Goal: Information Seeking & Learning: Learn about a topic

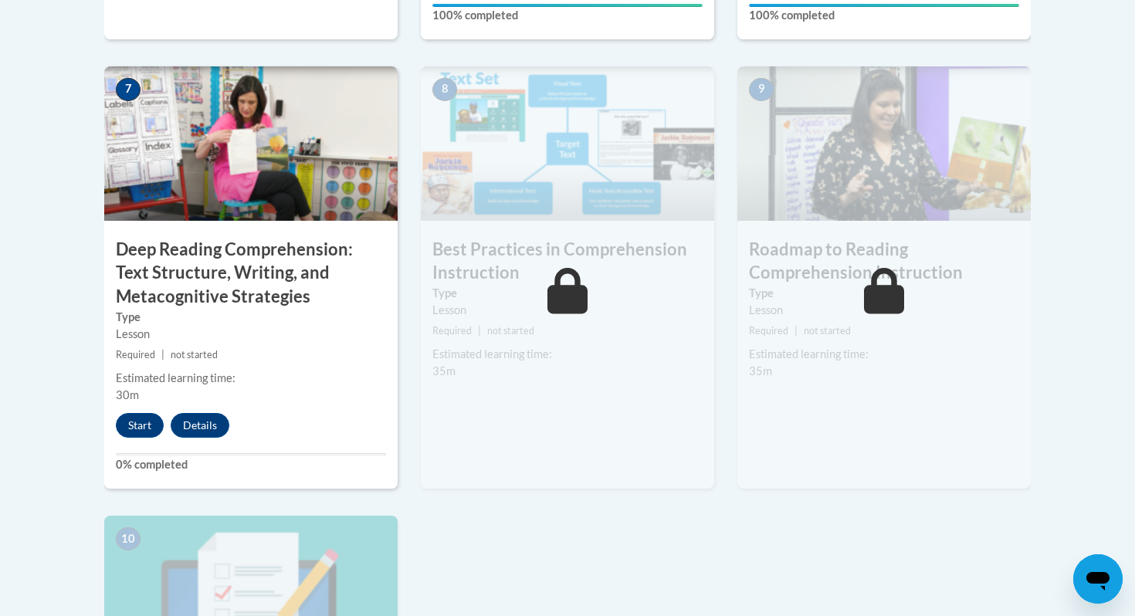
scroll to position [1322, 0]
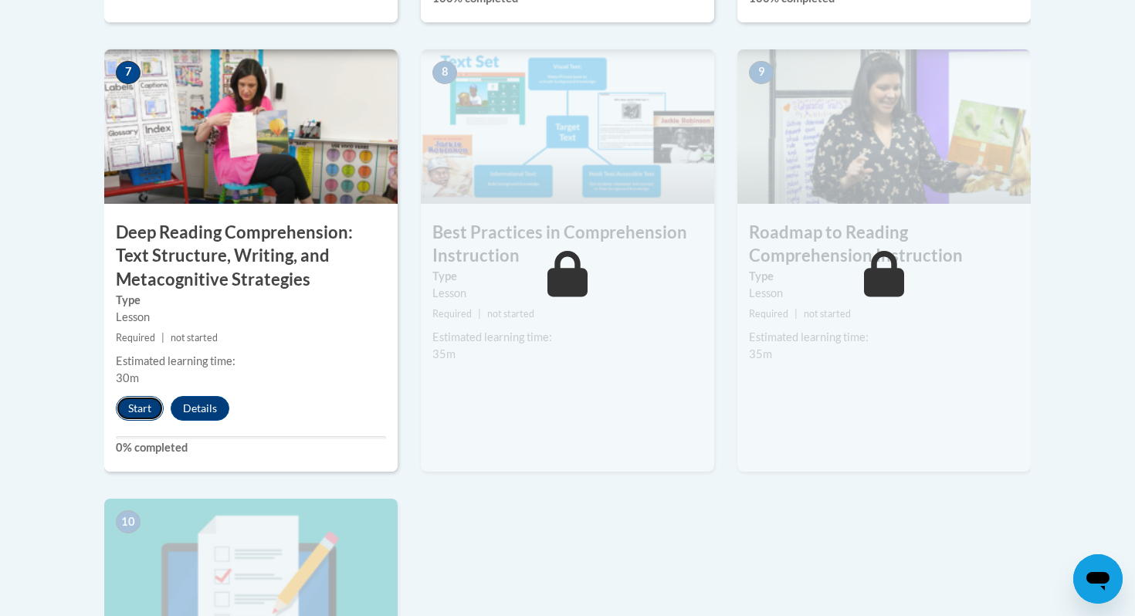
click at [140, 415] on button "Start" at bounding box center [140, 408] width 48 height 25
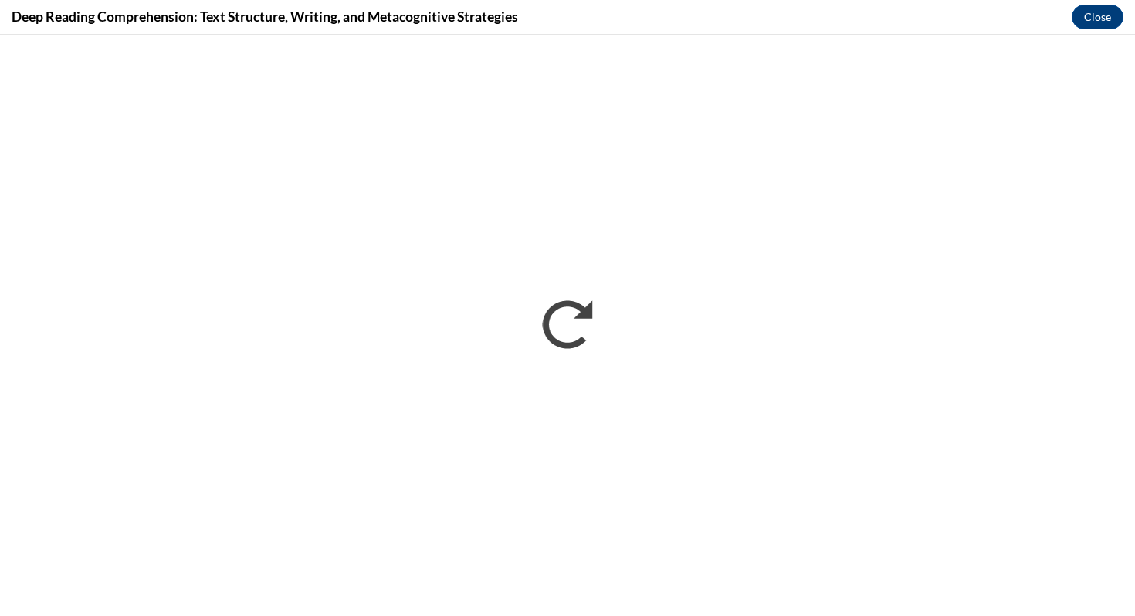
scroll to position [0, 0]
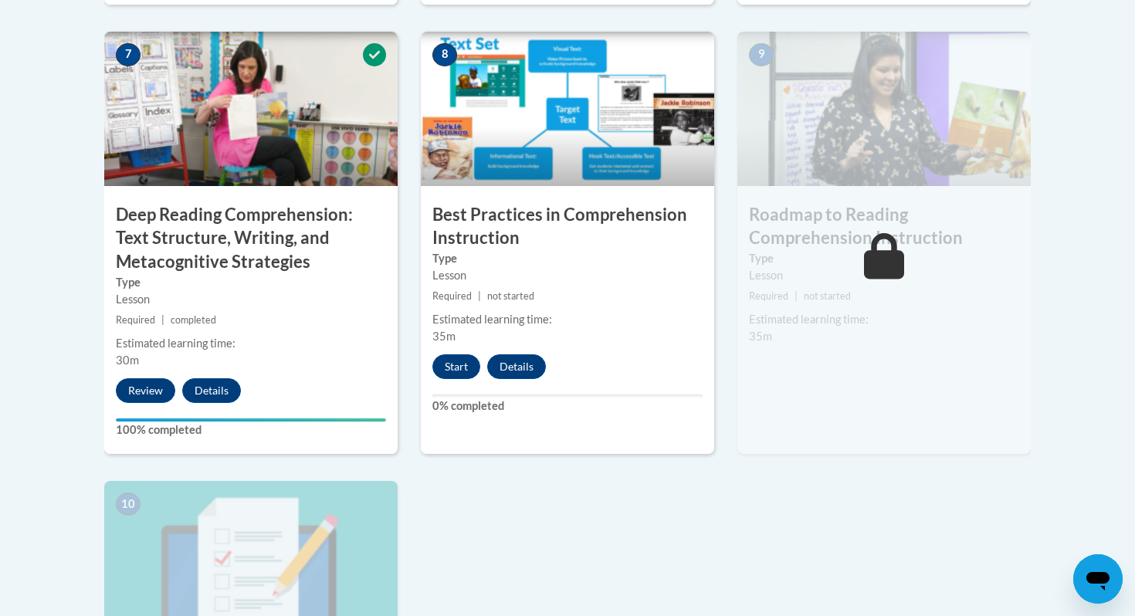
scroll to position [1341, 0]
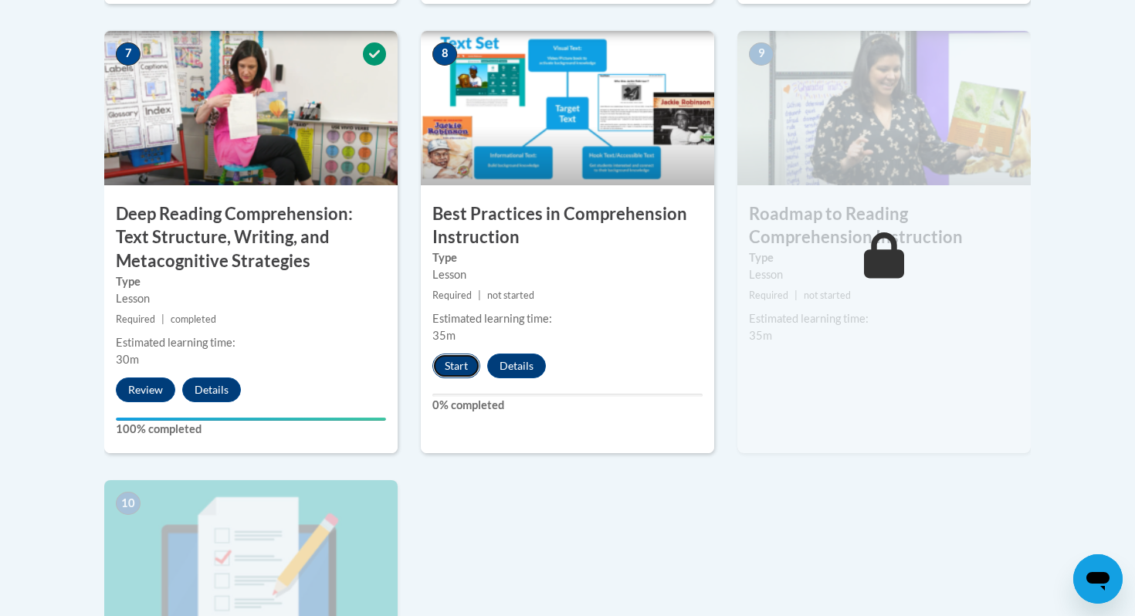
click at [464, 370] on button "Start" at bounding box center [457, 366] width 48 height 25
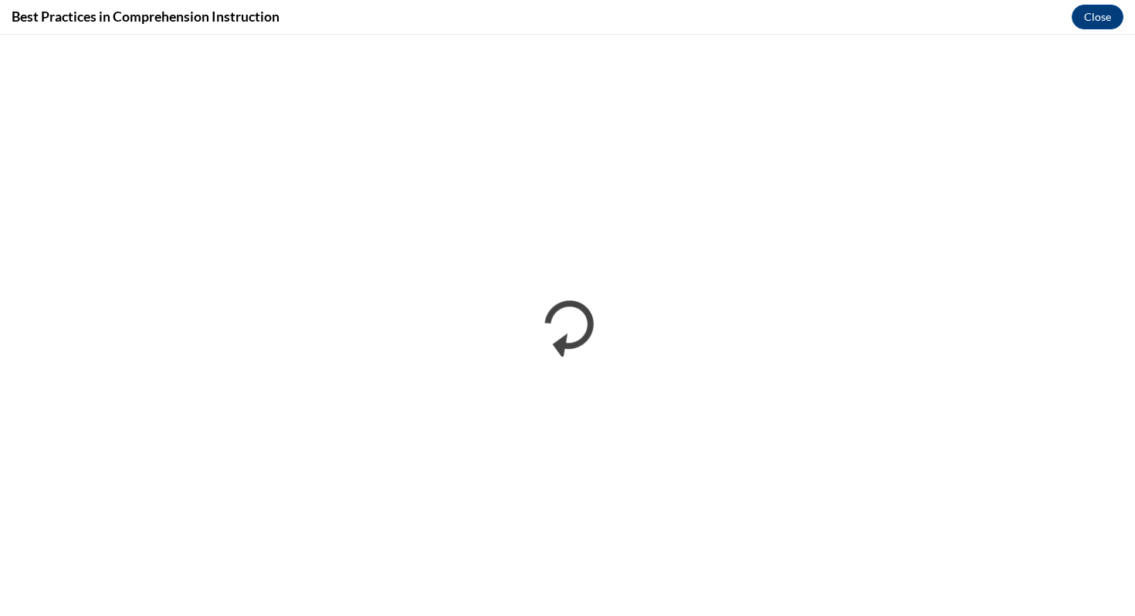
scroll to position [0, 0]
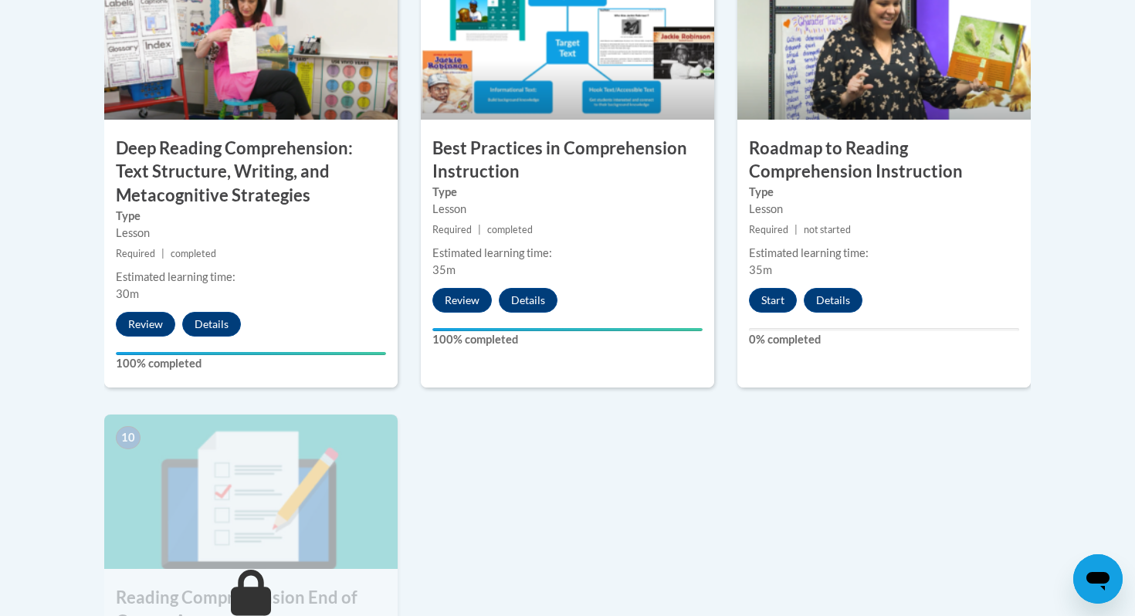
scroll to position [1478, 0]
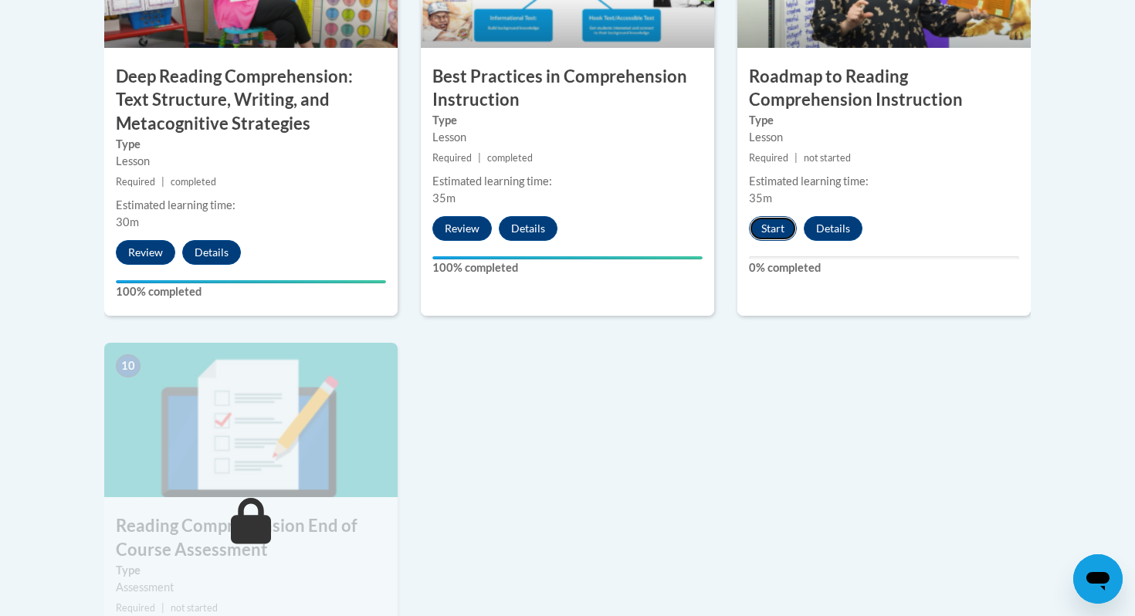
click at [766, 228] on button "Start" at bounding box center [773, 228] width 48 height 25
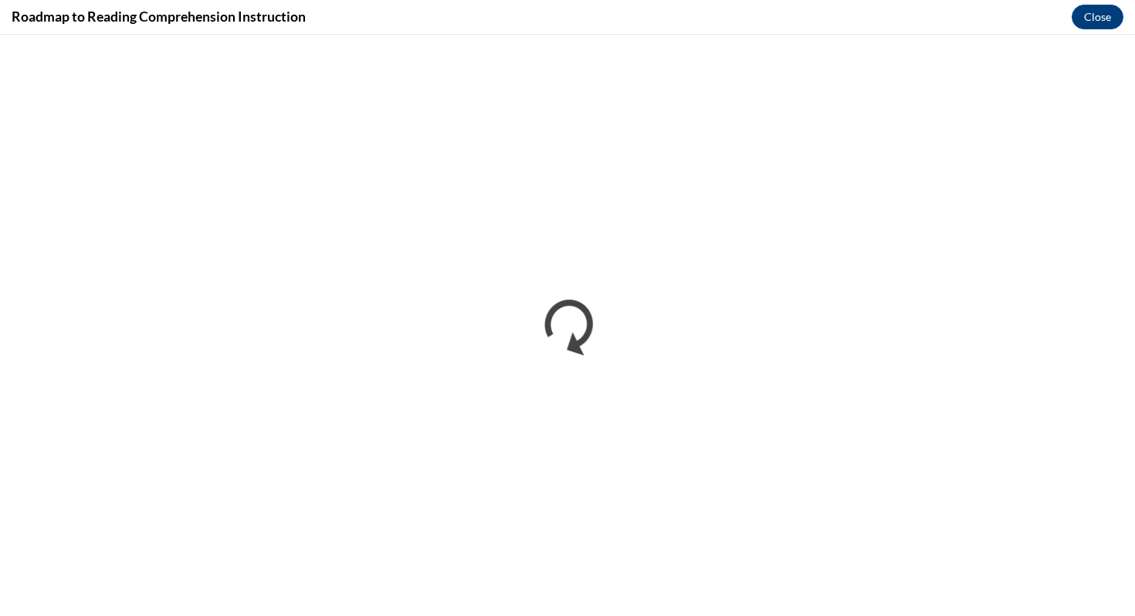
scroll to position [0, 0]
